Goal: Task Accomplishment & Management: Use online tool/utility

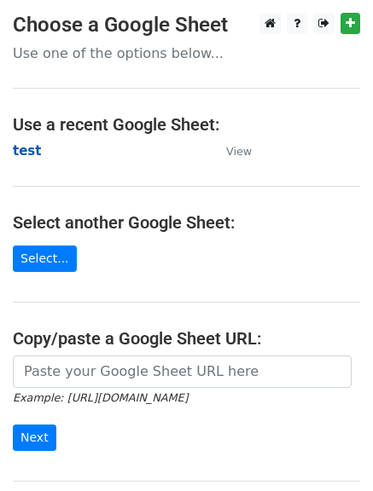
click at [31, 146] on strong "test" at bounding box center [27, 150] width 28 height 15
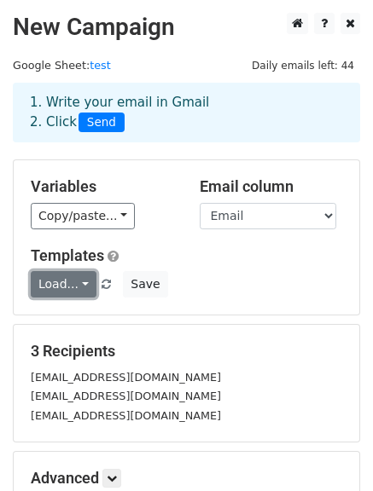
click at [66, 289] on link "Load..." at bounding box center [64, 284] width 66 height 26
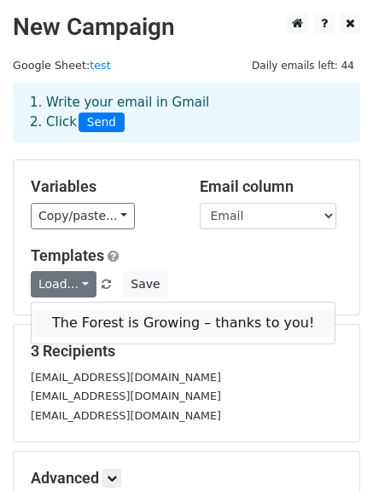
click at [78, 321] on link "The Forest is Growing – thanks to you!" at bounding box center [183, 323] width 303 height 27
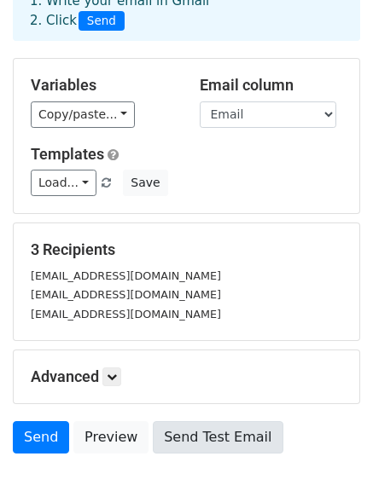
scroll to position [209, 0]
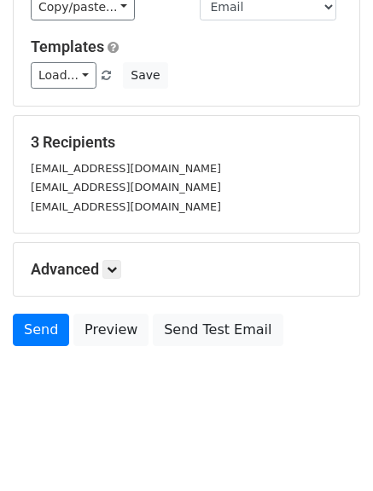
click at [113, 281] on div "Advanced Tracking Track Opens UTM Codes Track Clicks Filters Only include sprea…" at bounding box center [186, 269] width 345 height 53
click at [113, 275] on link at bounding box center [111, 269] width 19 height 19
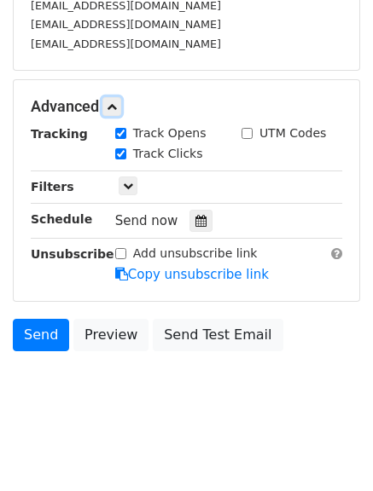
scroll to position [376, 0]
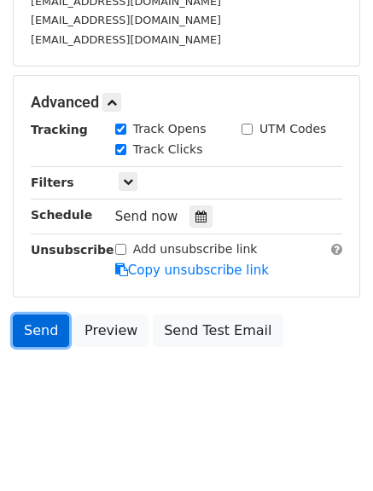
click at [38, 340] on link "Send" at bounding box center [41, 331] width 56 height 32
